Goal: Task Accomplishment & Management: Complete application form

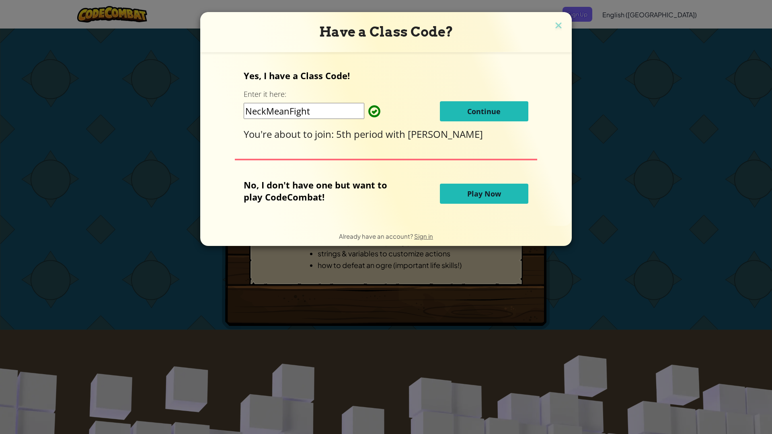
click at [479, 109] on span "Continue" at bounding box center [483, 112] width 33 height 10
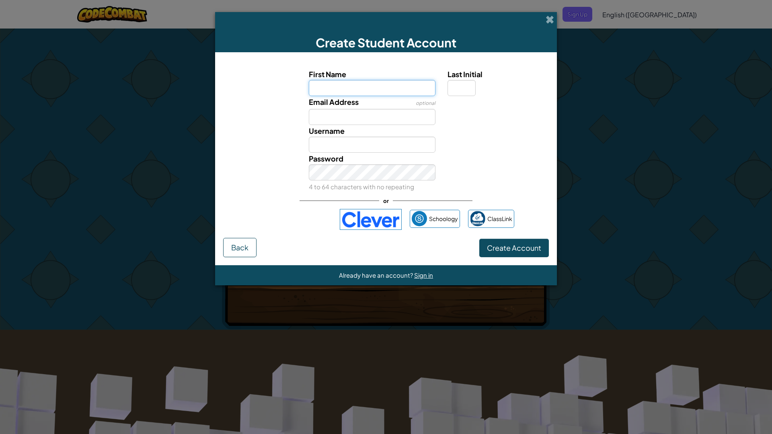
click at [387, 86] on input "First Name" at bounding box center [372, 88] width 127 height 16
type input "o"
type input "[PERSON_NAME]"
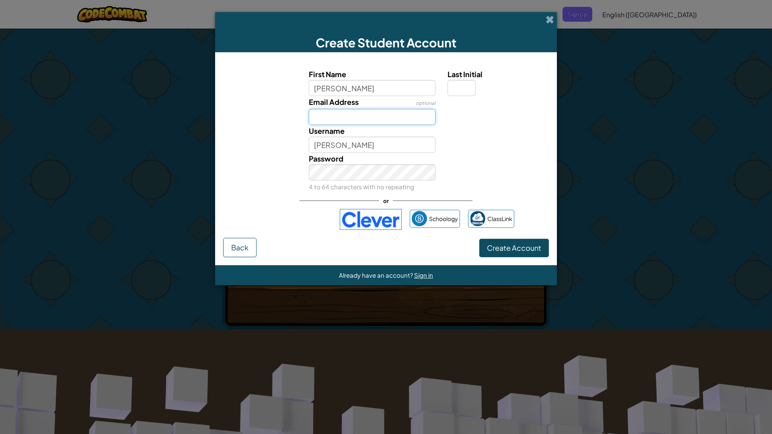
click at [370, 115] on input "Email Address" at bounding box center [372, 117] width 127 height 16
type input "[PERSON_NAME][EMAIL_ADDRESS][DOMAIN_NAME]"
click at [540, 111] on link "Sign in" at bounding box center [531, 111] width 17 height 7
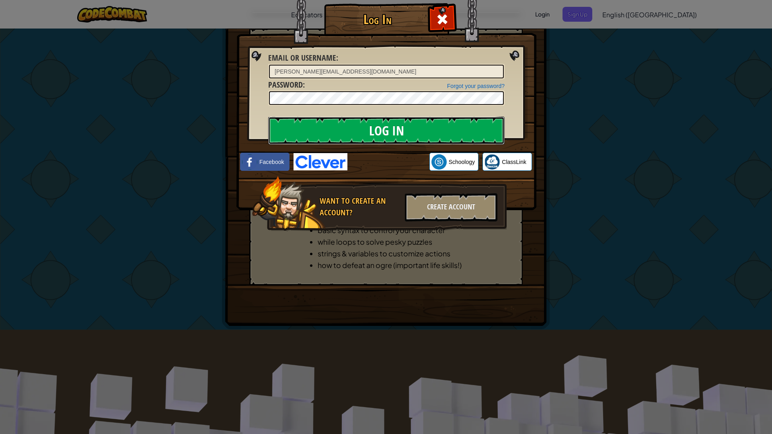
click at [443, 133] on input "Log In" at bounding box center [386, 131] width 237 height 28
click at [389, 123] on input "Log In" at bounding box center [386, 131] width 237 height 28
